Goal: Information Seeking & Learning: Learn about a topic

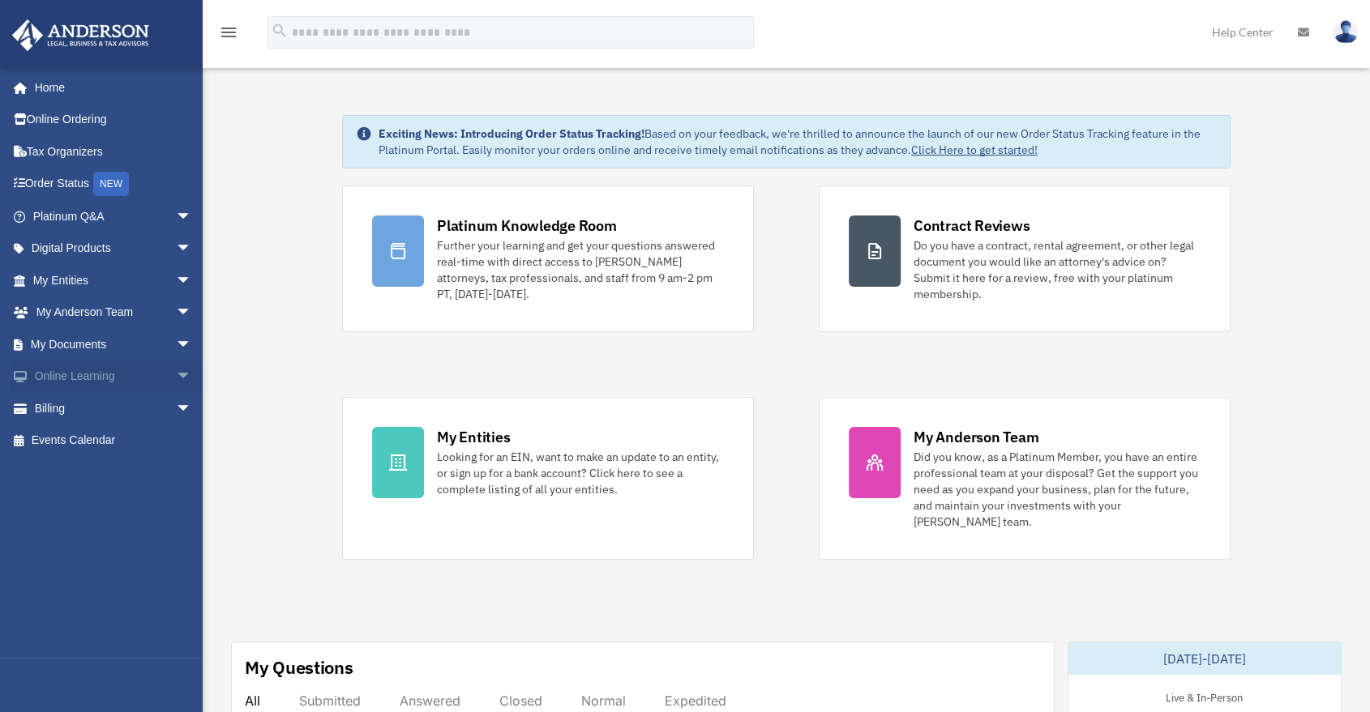
click at [176, 372] on span "arrow_drop_down" at bounding box center [192, 377] width 32 height 33
click at [138, 474] on link "Resources" at bounding box center [120, 472] width 194 height 32
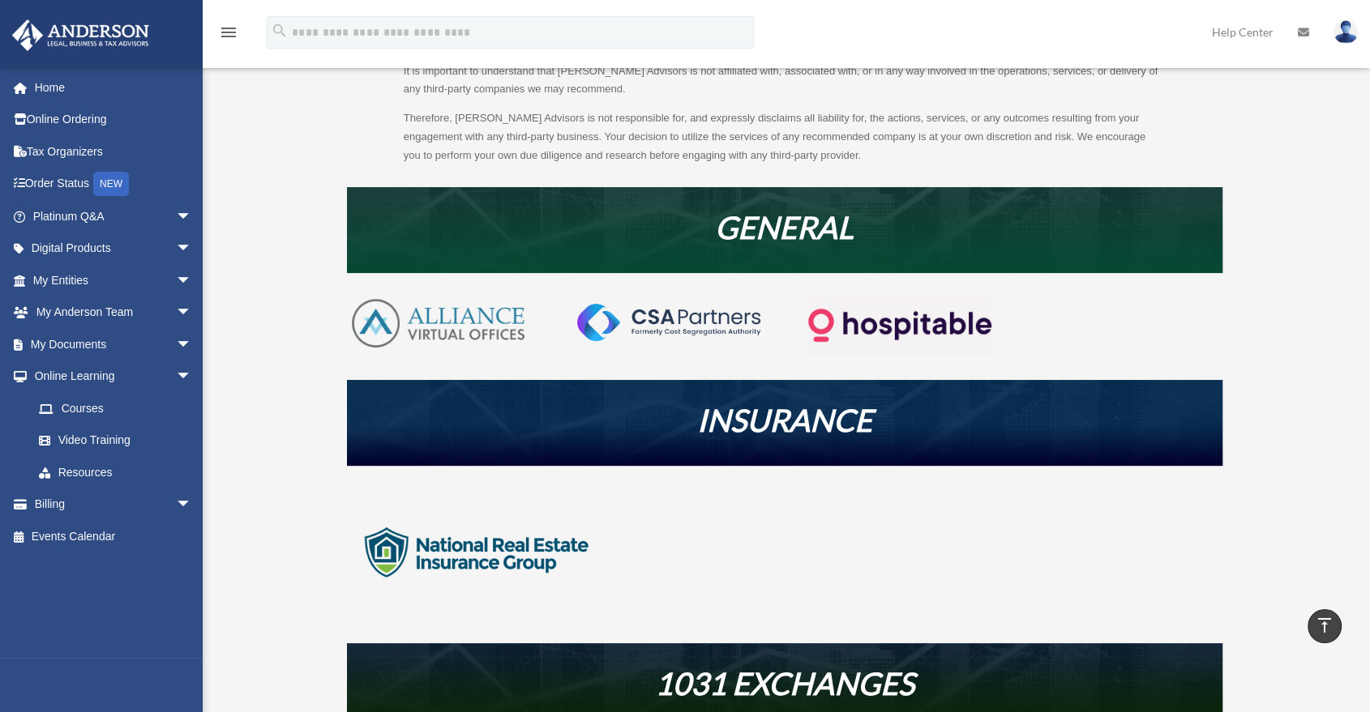
scroll to position [90, 0]
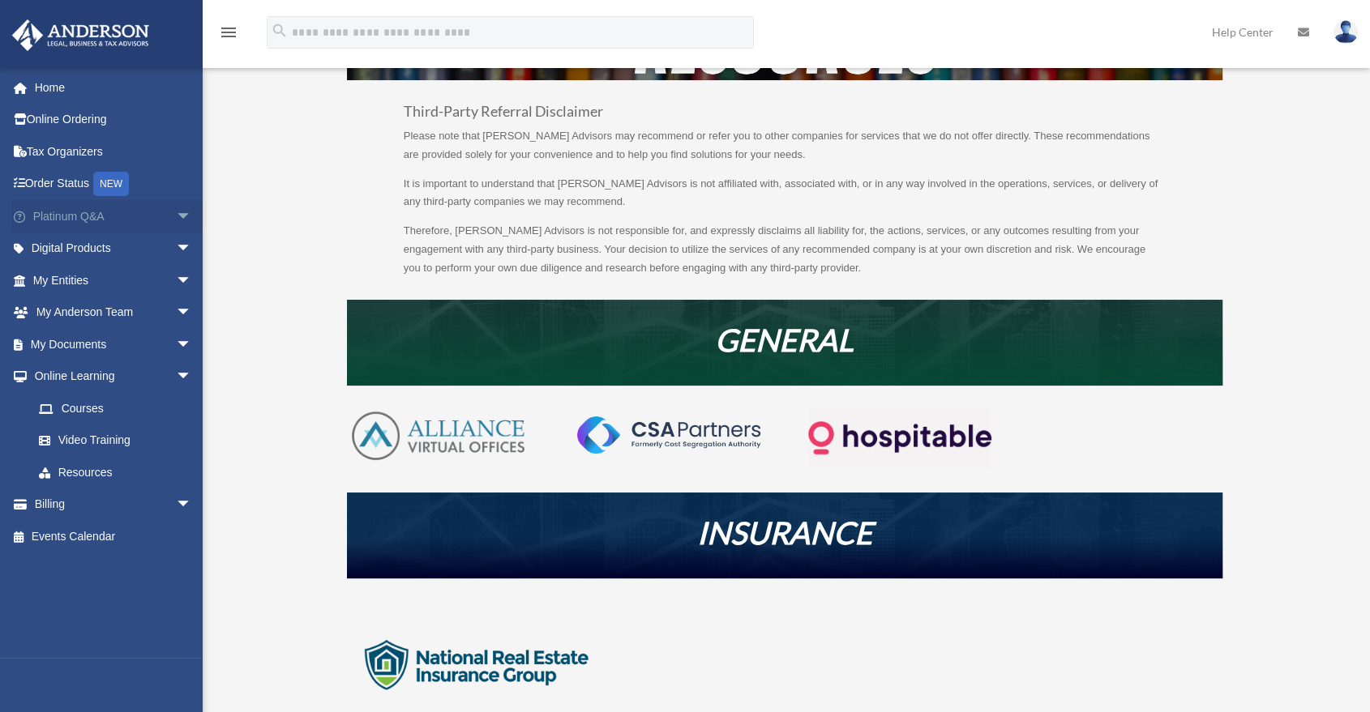
click at [176, 216] on span "arrow_drop_down" at bounding box center [192, 216] width 32 height 33
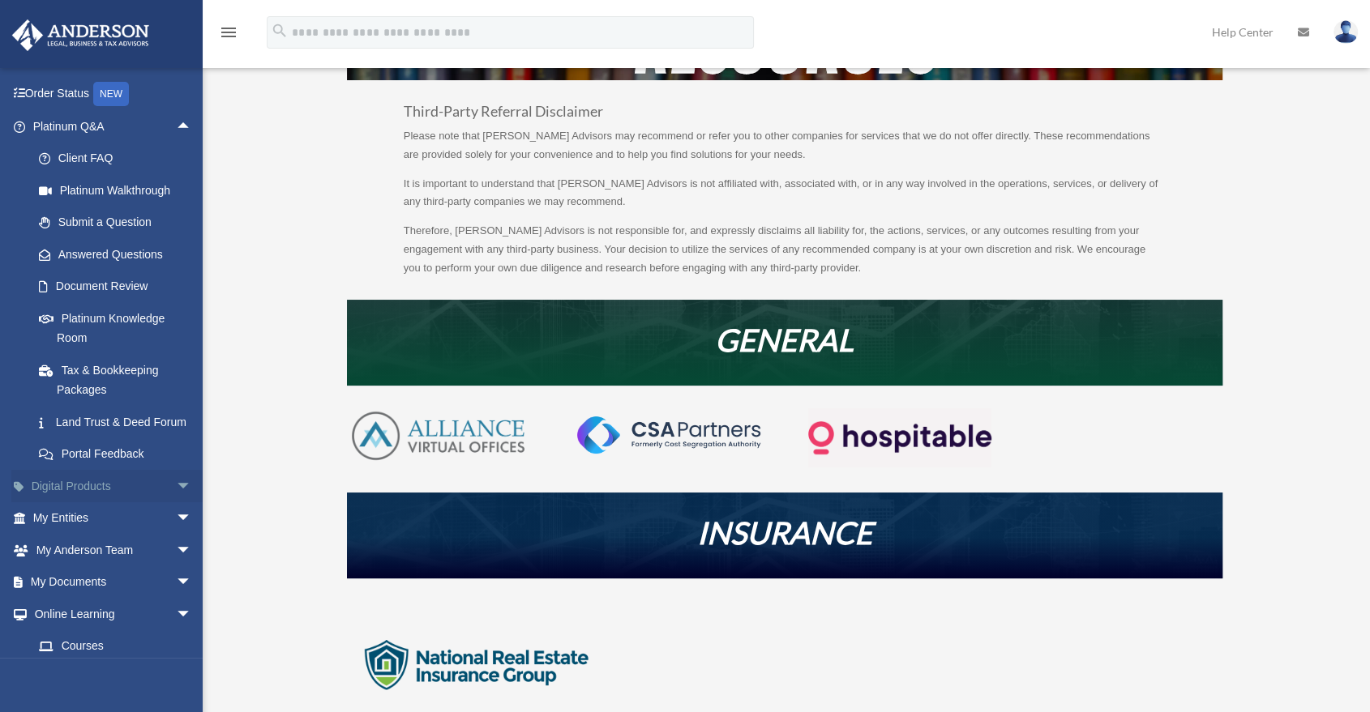
click at [176, 498] on span "arrow_drop_down" at bounding box center [192, 486] width 32 height 33
click at [126, 561] on div "Business Credit Optimizer" at bounding box center [126, 551] width 139 height 20
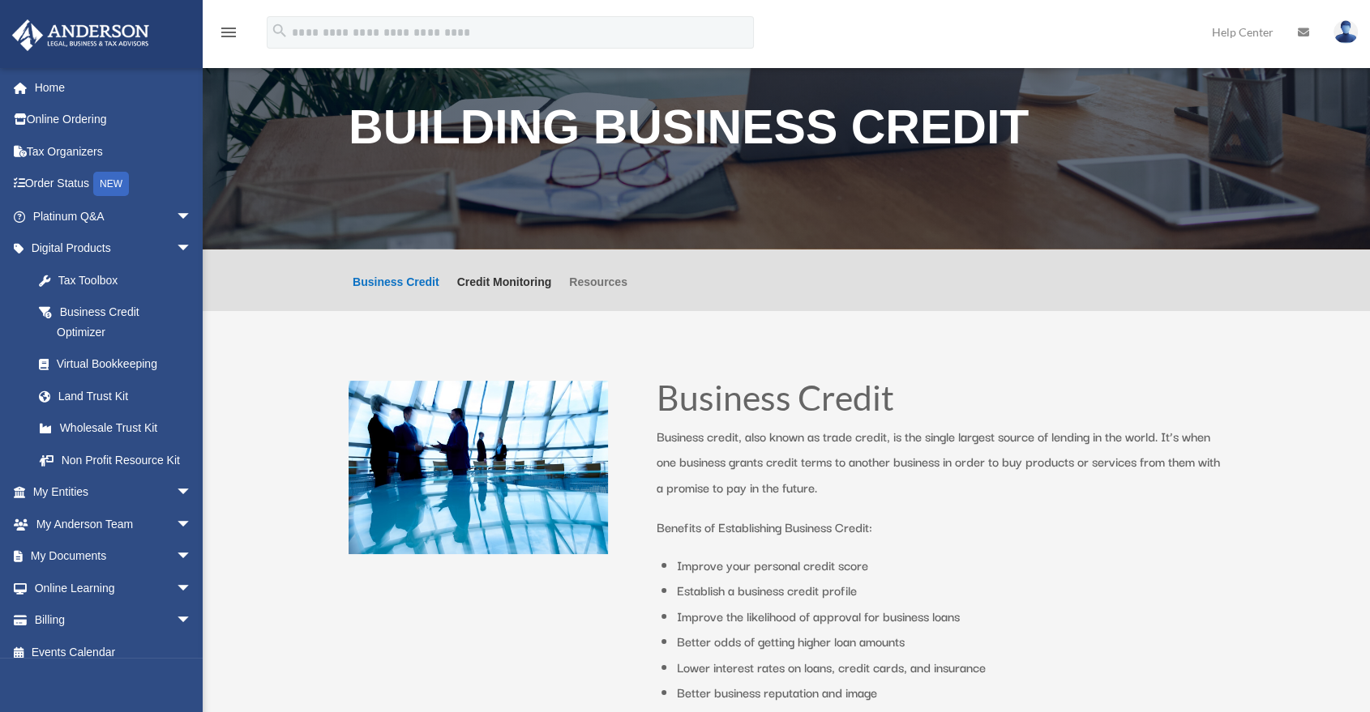
click at [584, 283] on link "Resources" at bounding box center [598, 293] width 58 height 35
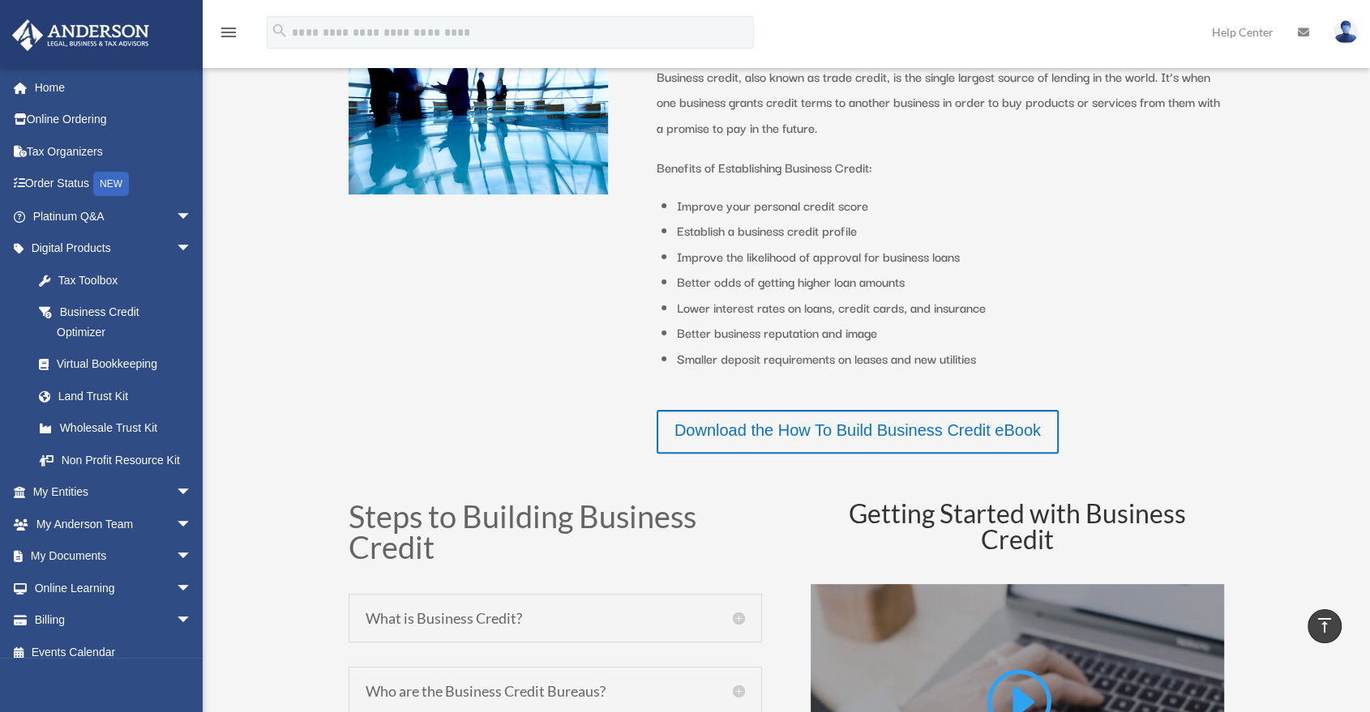
scroll to position [421, 0]
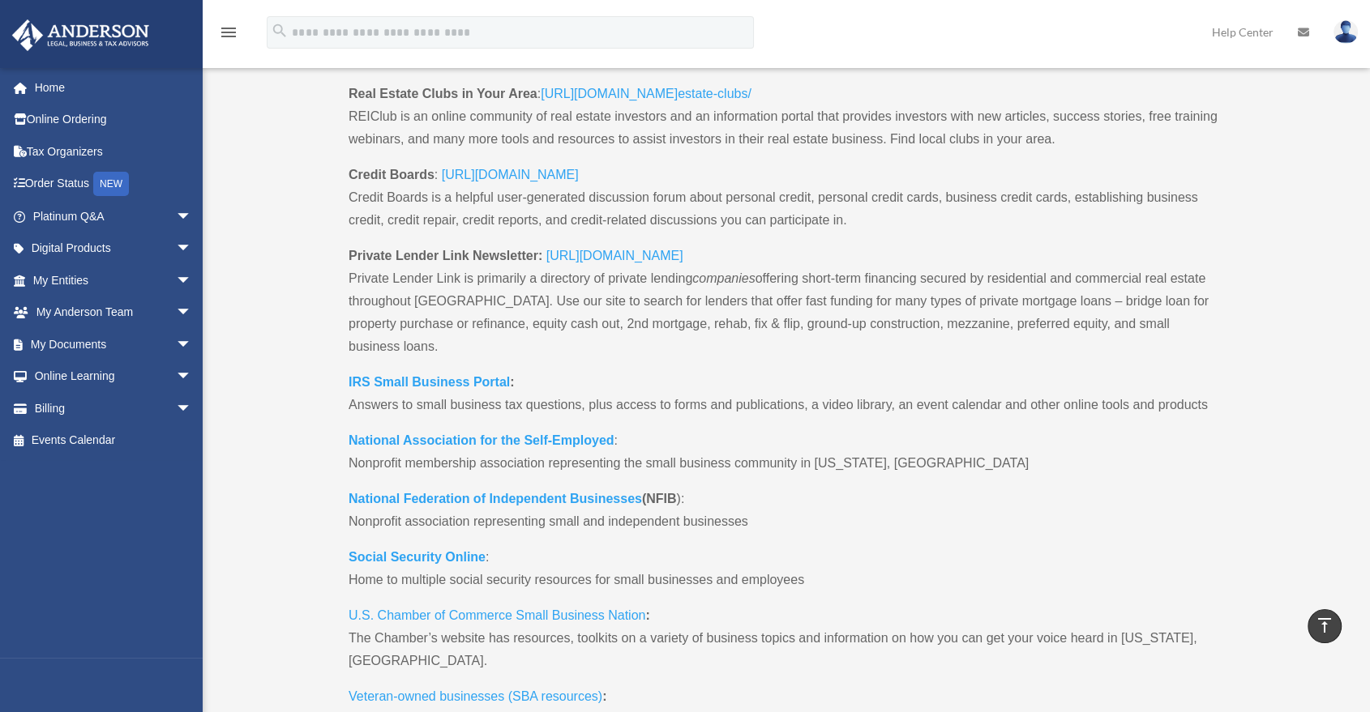
scroll to position [1260, 0]
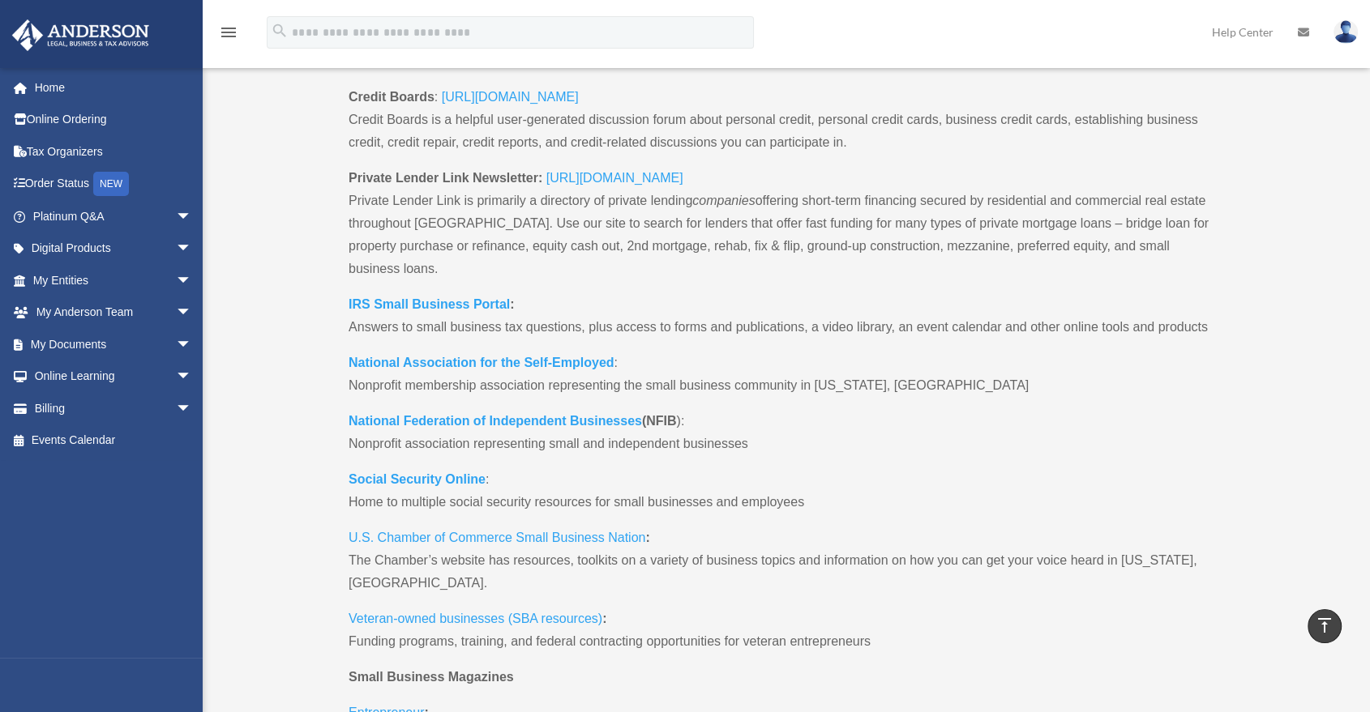
click at [619, 180] on link "https://privatelenderlink.com/" at bounding box center [614, 182] width 137 height 22
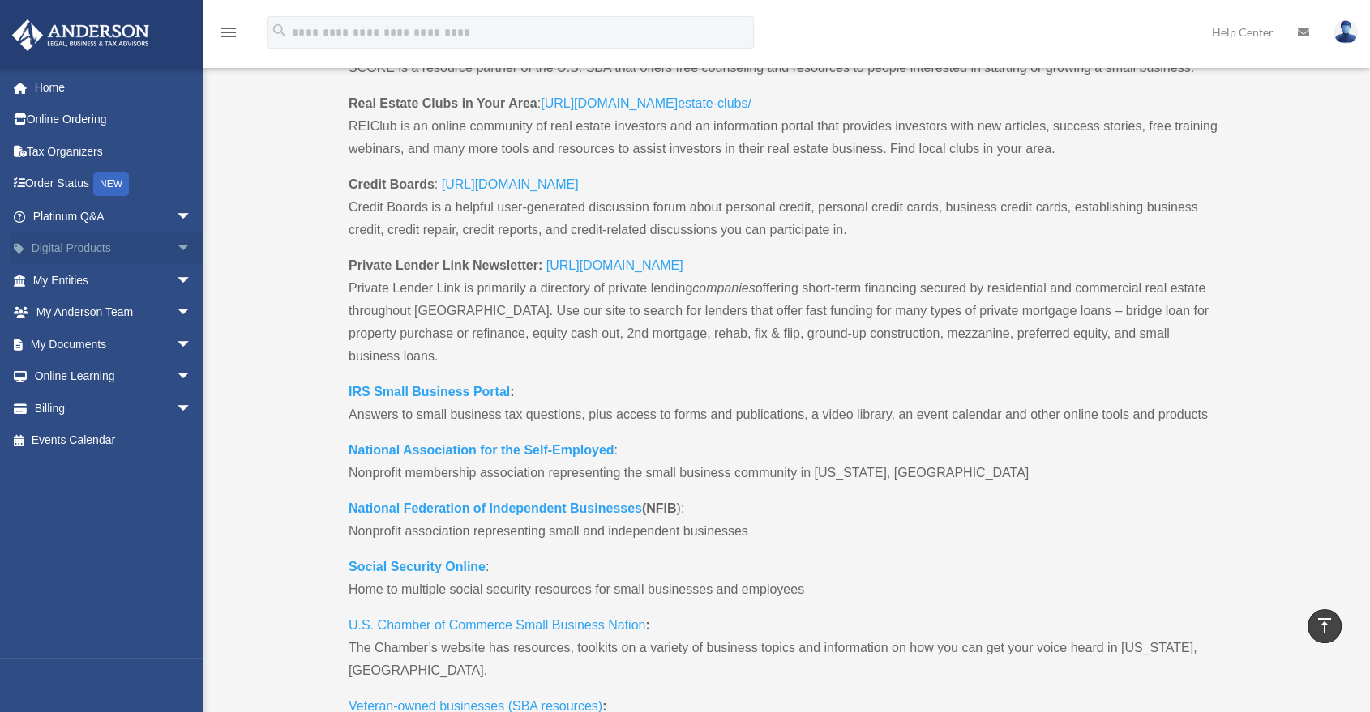
scroll to position [1080, 0]
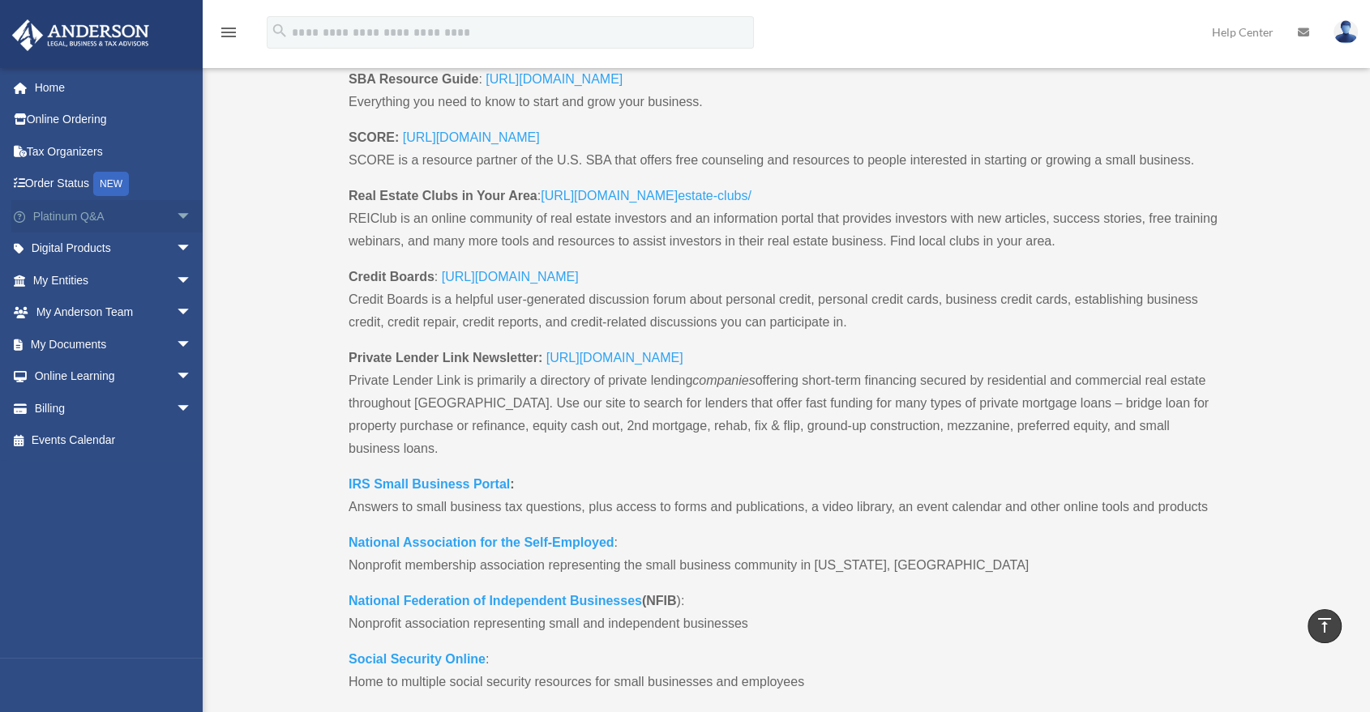
click at [176, 225] on span "arrow_drop_down" at bounding box center [192, 216] width 32 height 33
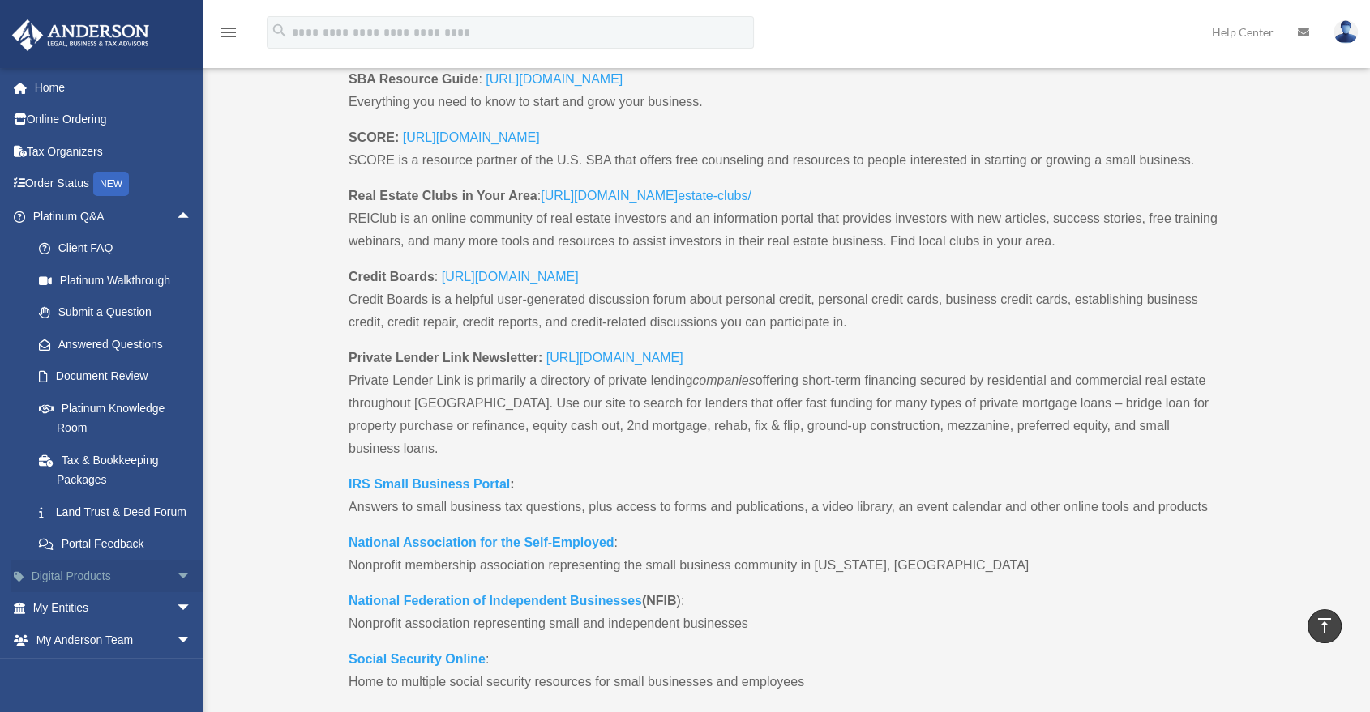
click at [176, 593] on span "arrow_drop_down" at bounding box center [192, 576] width 32 height 33
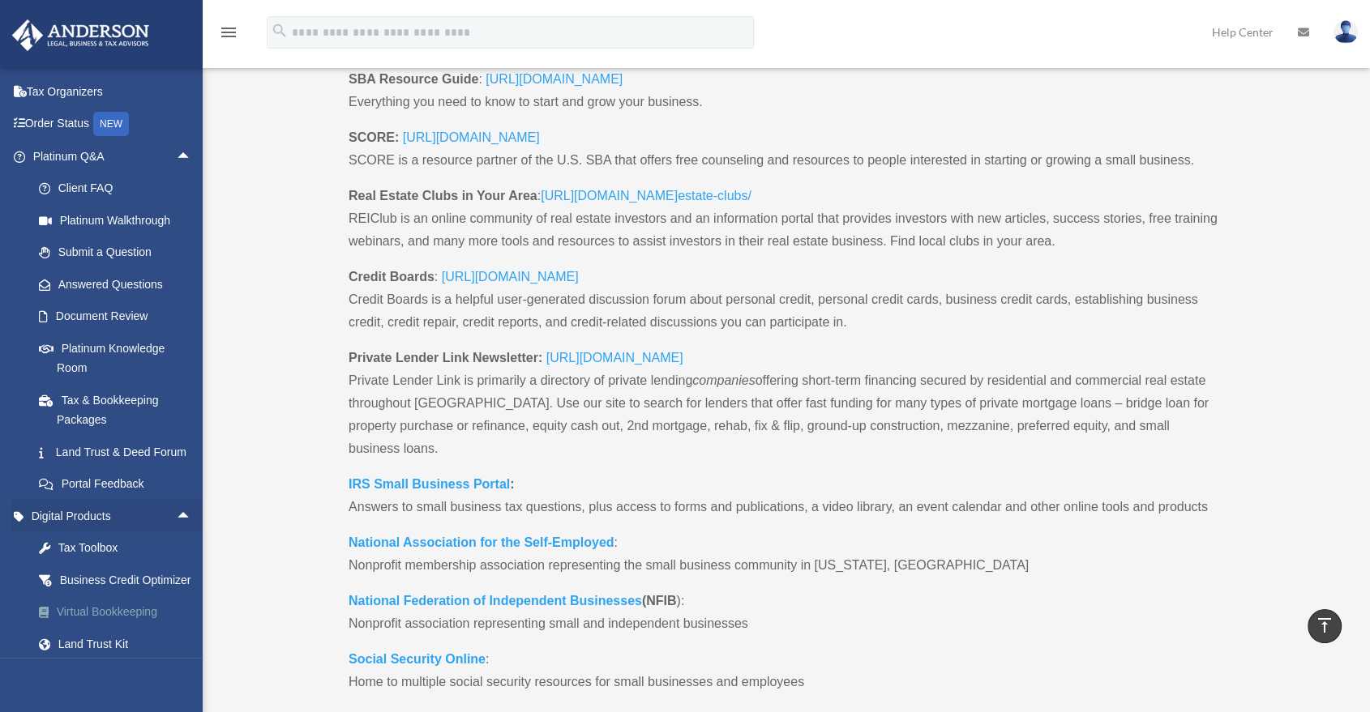
scroll to position [90, 0]
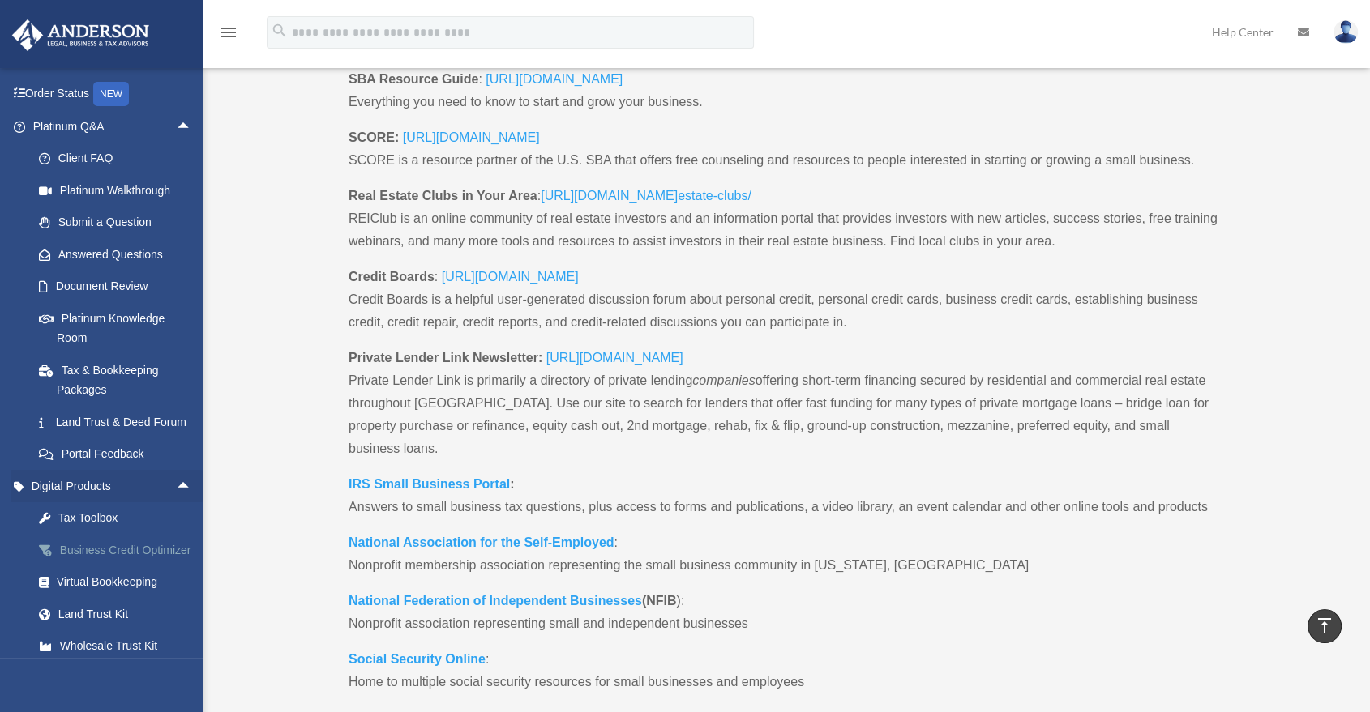
click at [130, 561] on div "Business Credit Optimizer" at bounding box center [126, 551] width 139 height 20
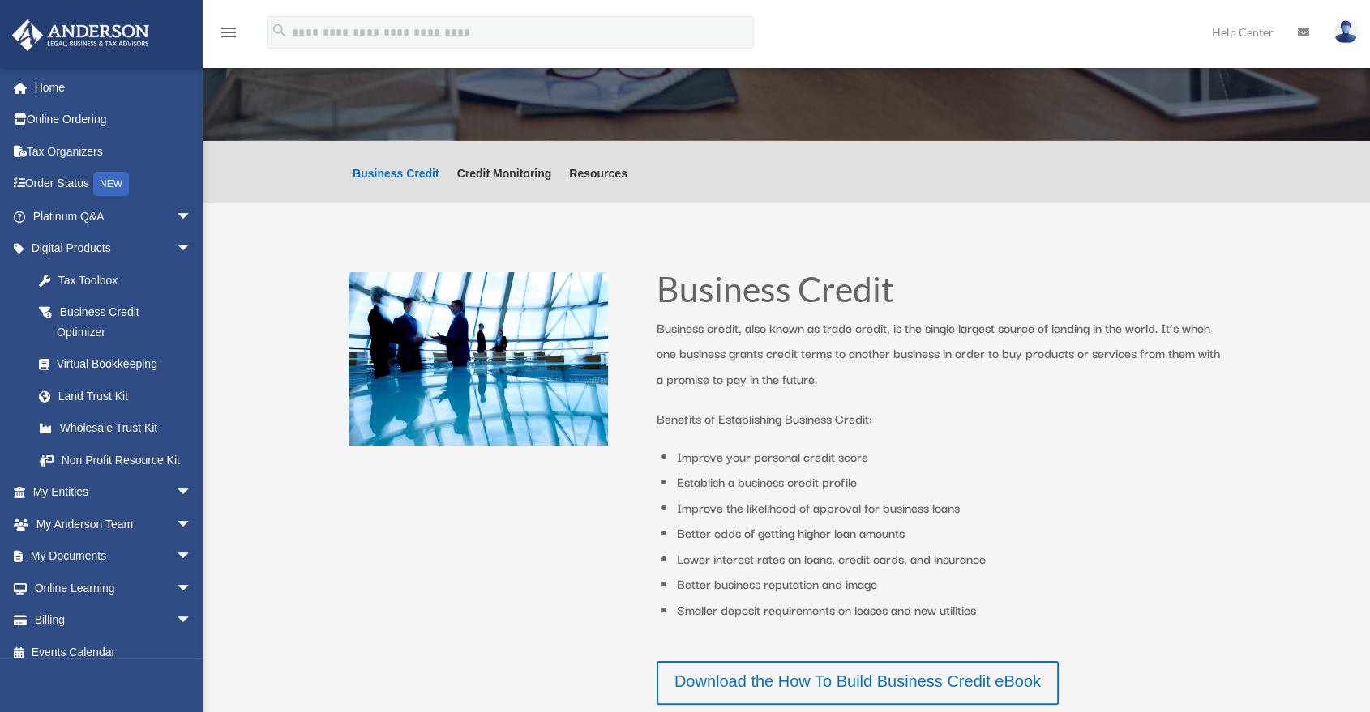
scroll to position [180, 0]
